Goal: Task Accomplishment & Management: Complete application form

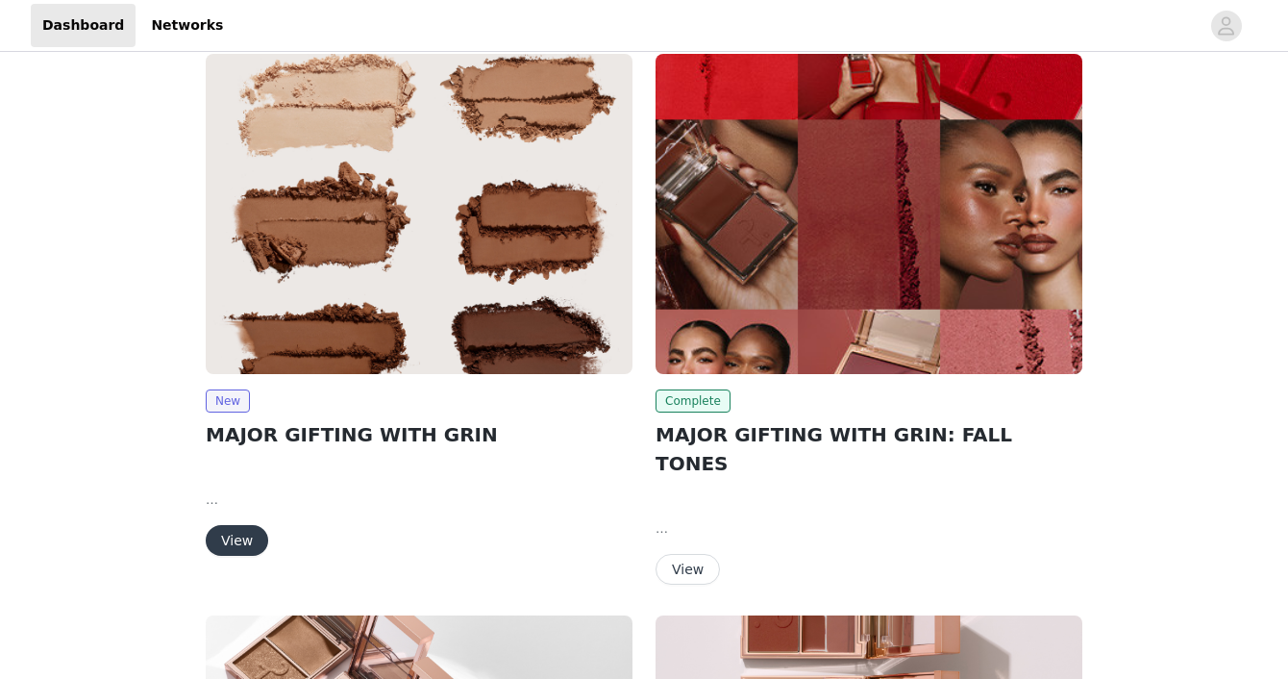
scroll to position [180, 0]
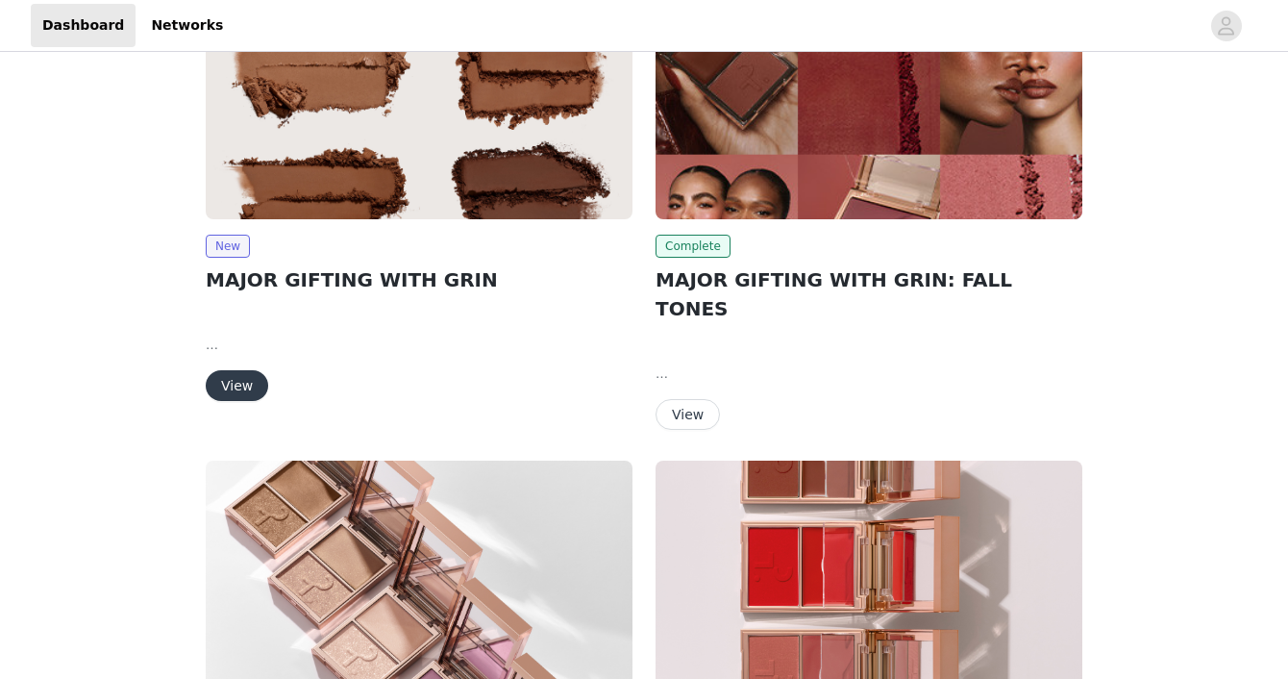
click at [247, 388] on button "View" at bounding box center [237, 385] width 62 height 31
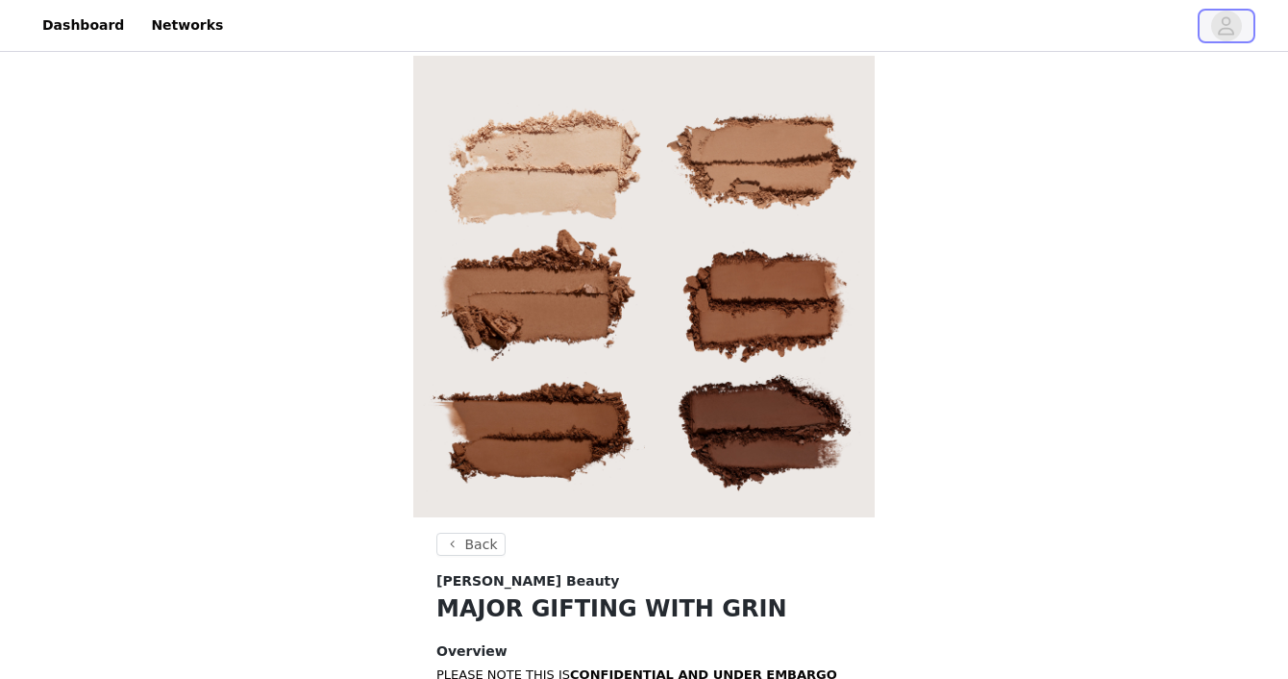
click at [1213, 30] on span "button" at bounding box center [1226, 26] width 31 height 31
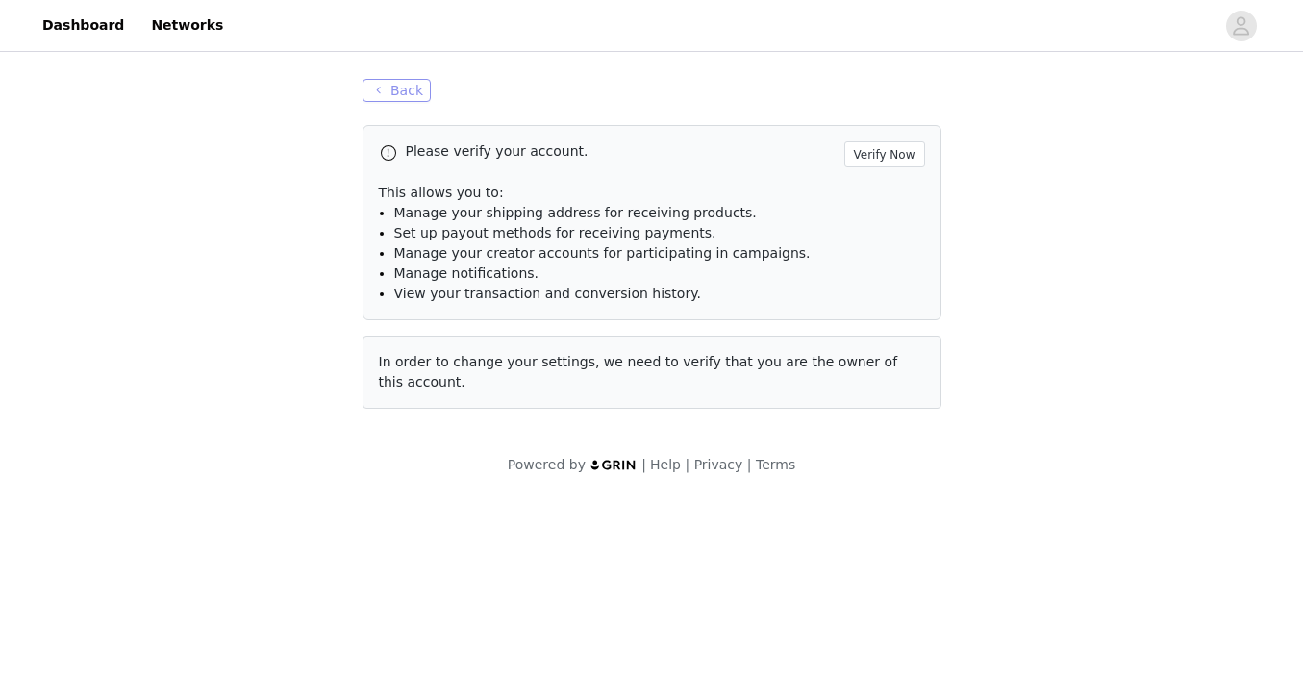
click at [397, 87] on button "Back" at bounding box center [396, 90] width 69 height 23
click at [398, 90] on button "Back" at bounding box center [396, 90] width 69 height 23
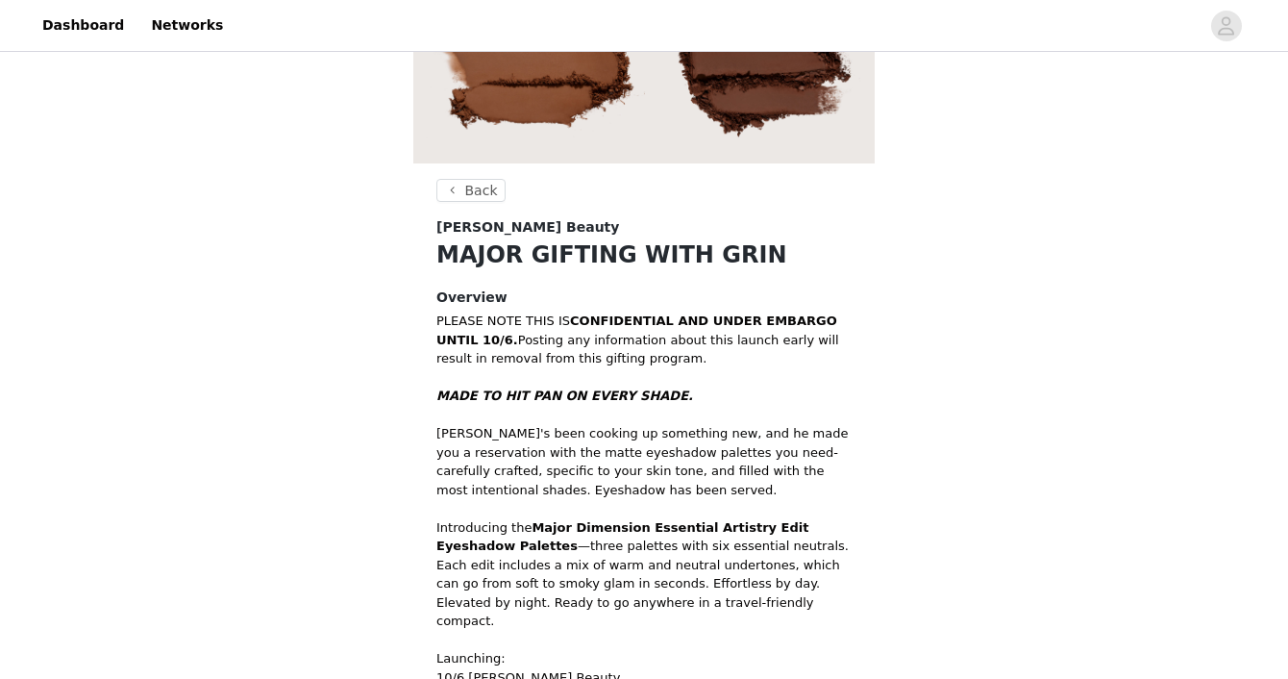
scroll to position [682, 0]
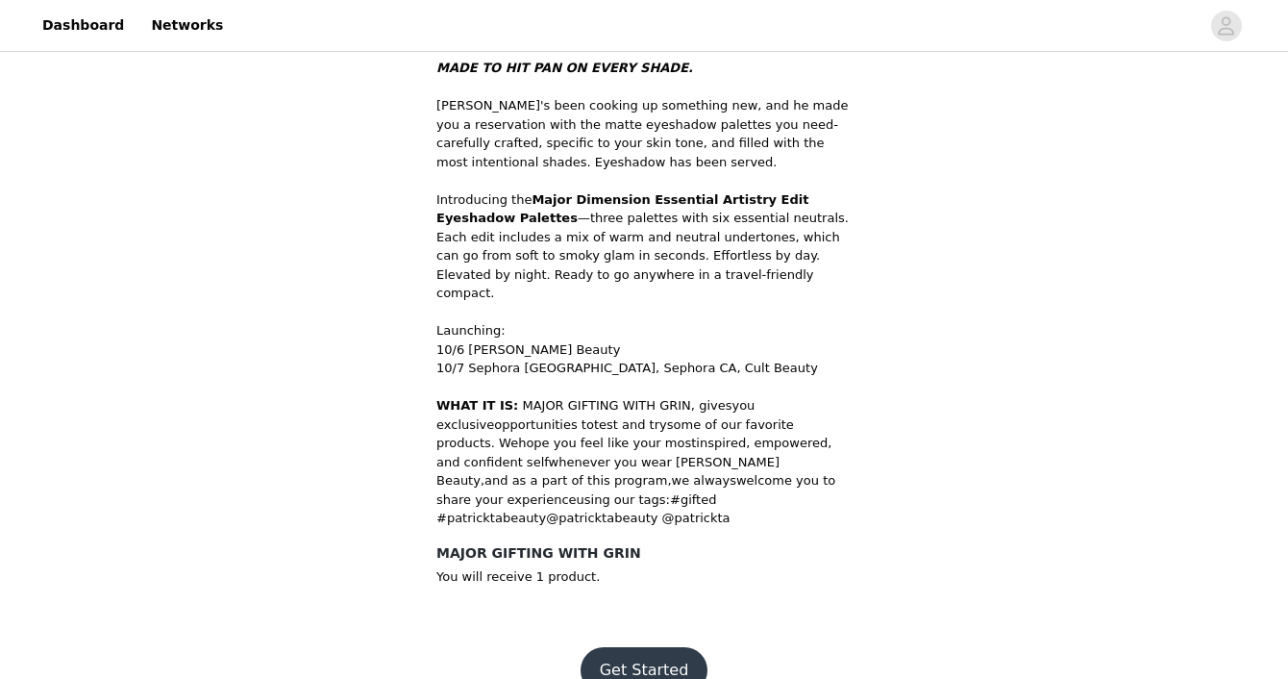
click at [662, 647] on button "Get Started" at bounding box center [645, 670] width 128 height 46
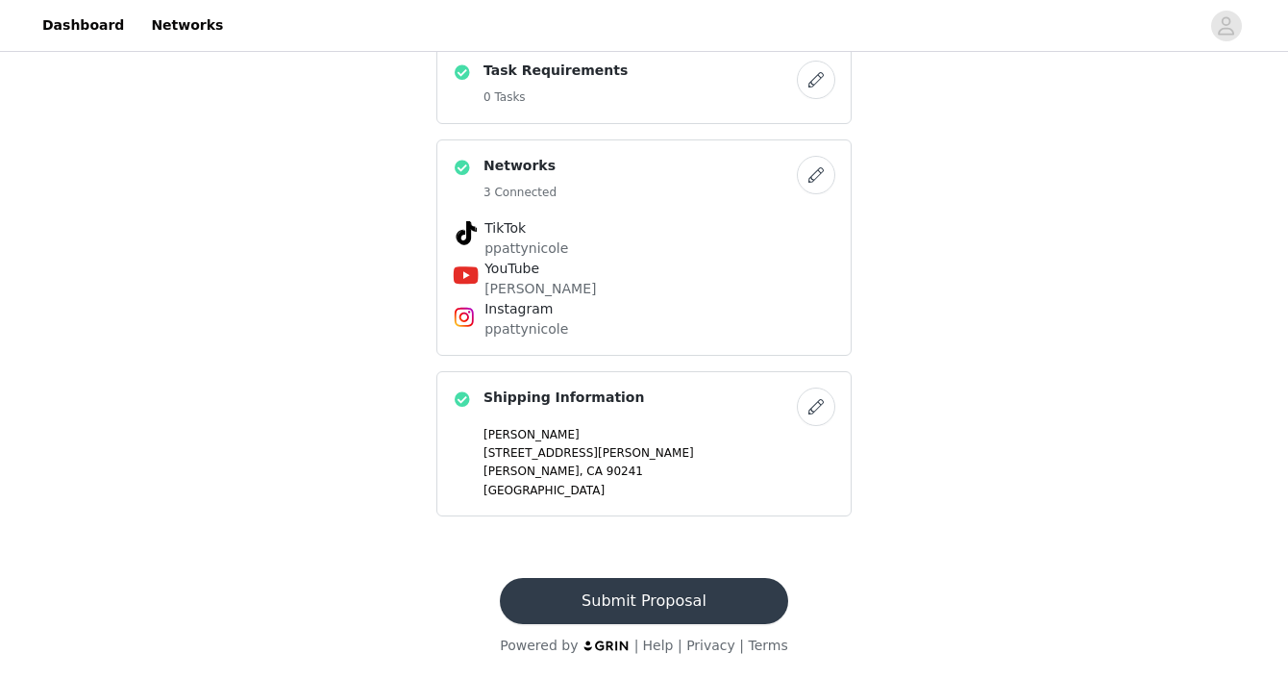
scroll to position [674, 0]
click at [645, 601] on button "Submit Proposal" at bounding box center [643, 601] width 287 height 46
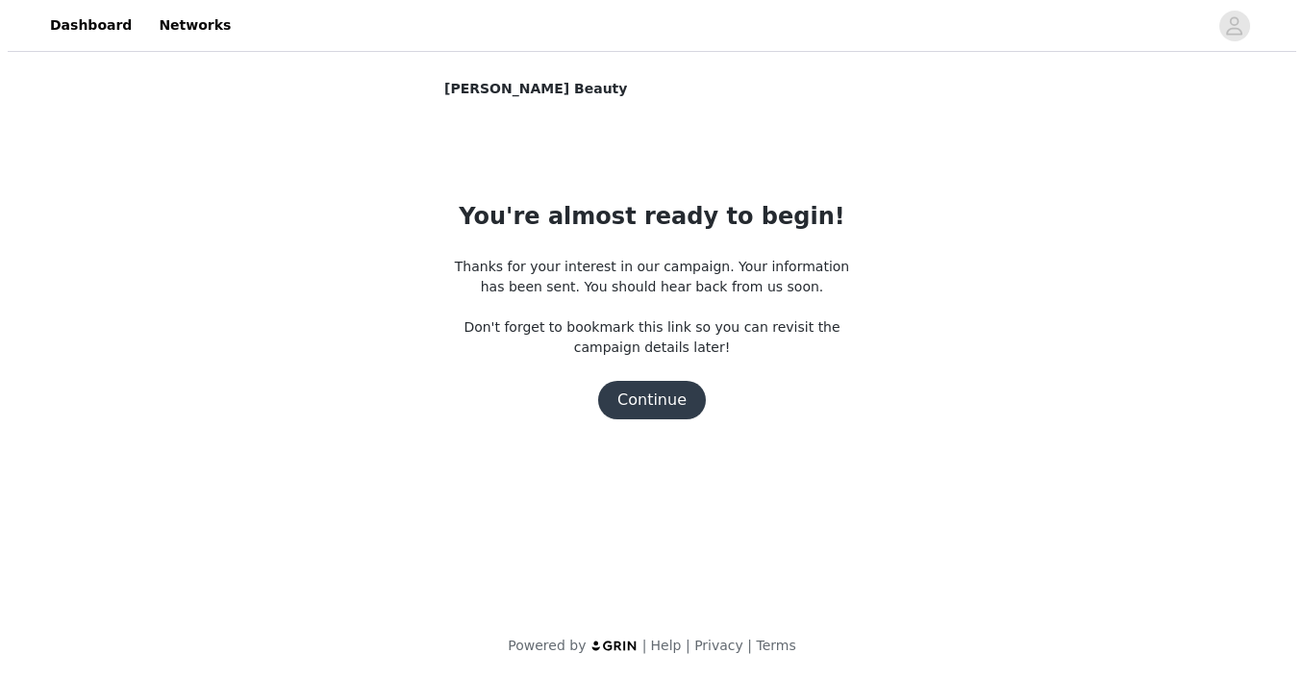
scroll to position [0, 0]
click at [659, 400] on button "Continue" at bounding box center [652, 400] width 108 height 38
